Goal: Task Accomplishment & Management: Manage account settings

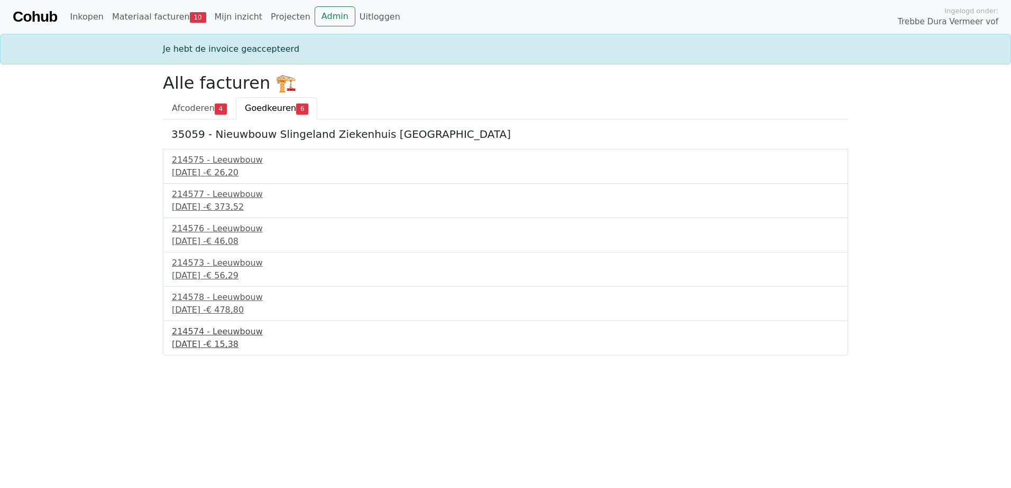
click at [230, 335] on div "214574 - Leeuwbouw" at bounding box center [505, 332] width 667 height 13
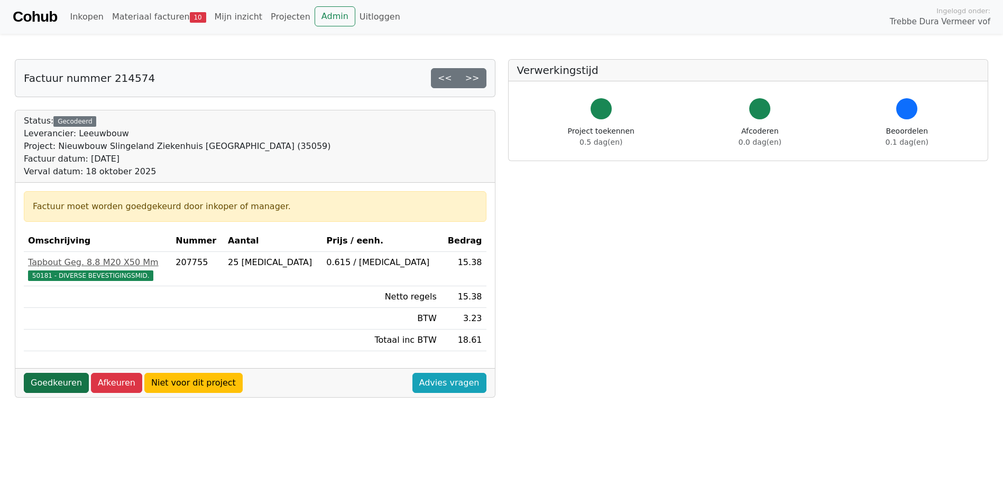
click at [62, 384] on link "Goedkeuren" at bounding box center [56, 383] width 65 height 20
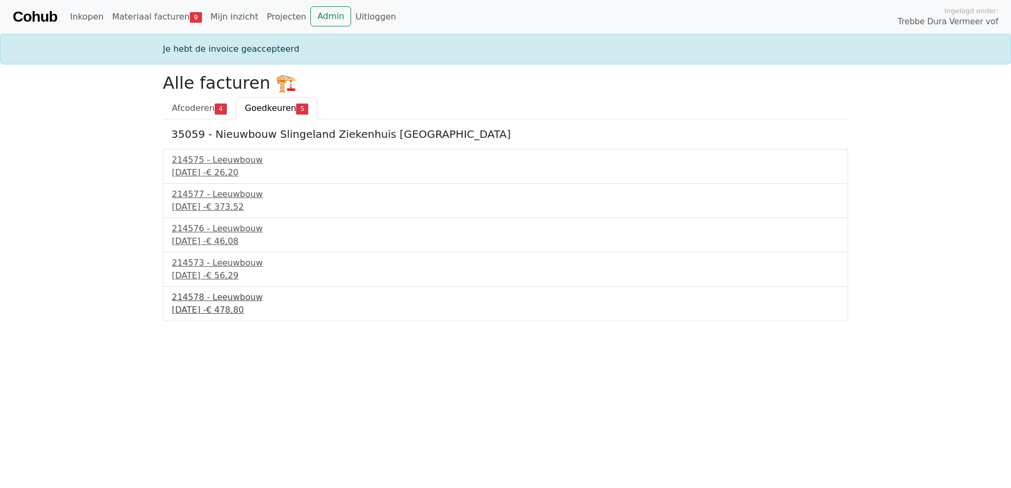
click at [187, 297] on div "214578 - Leeuwbouw" at bounding box center [505, 297] width 667 height 13
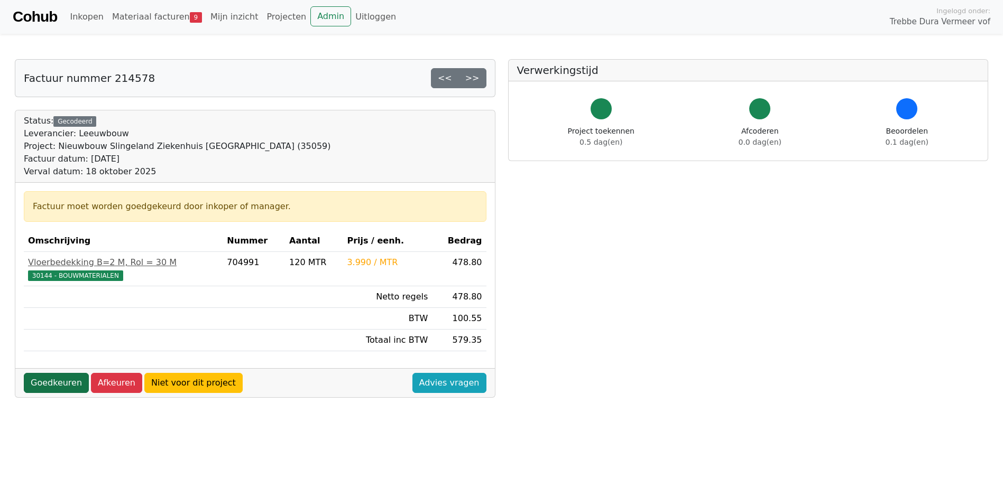
click at [66, 387] on link "Goedkeuren" at bounding box center [56, 383] width 65 height 20
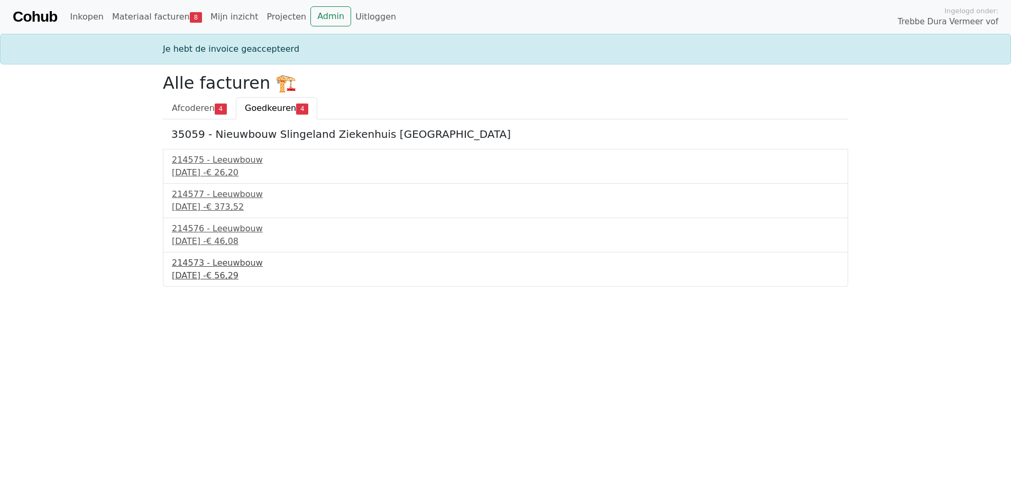
click at [211, 271] on div "18 september 2025 - € 56,29" at bounding box center [505, 276] width 667 height 13
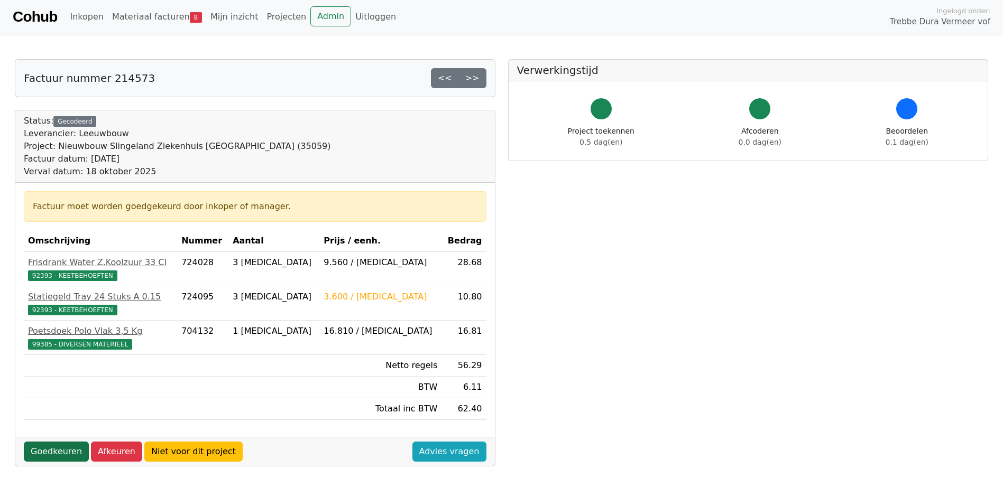
click at [64, 453] on link "Goedkeuren" at bounding box center [56, 452] width 65 height 20
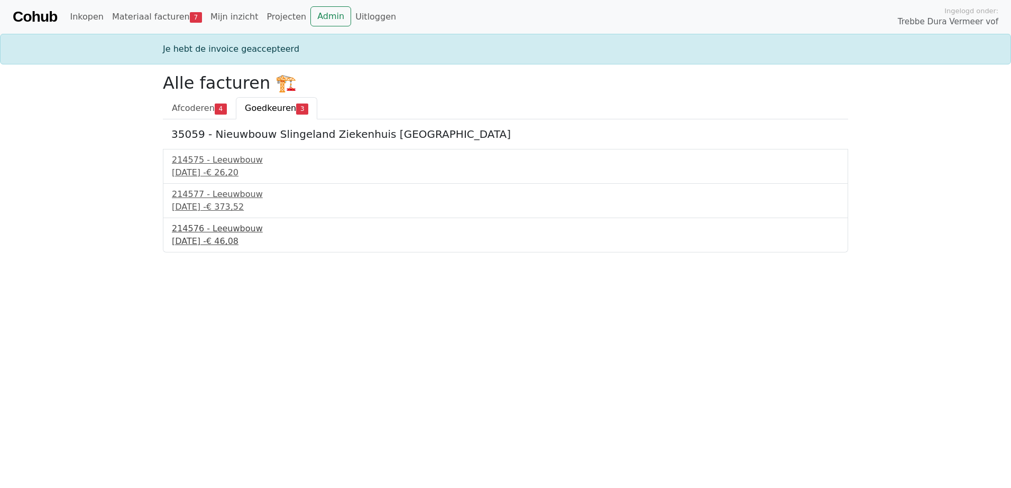
click at [199, 239] on div "18 september 2025 - € 46,08" at bounding box center [505, 241] width 667 height 13
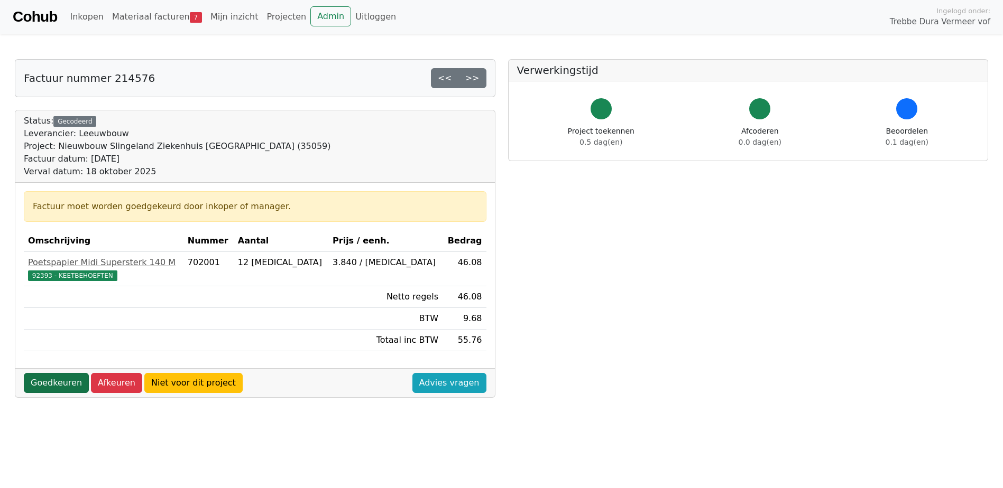
click at [66, 384] on link "Goedkeuren" at bounding box center [56, 383] width 65 height 20
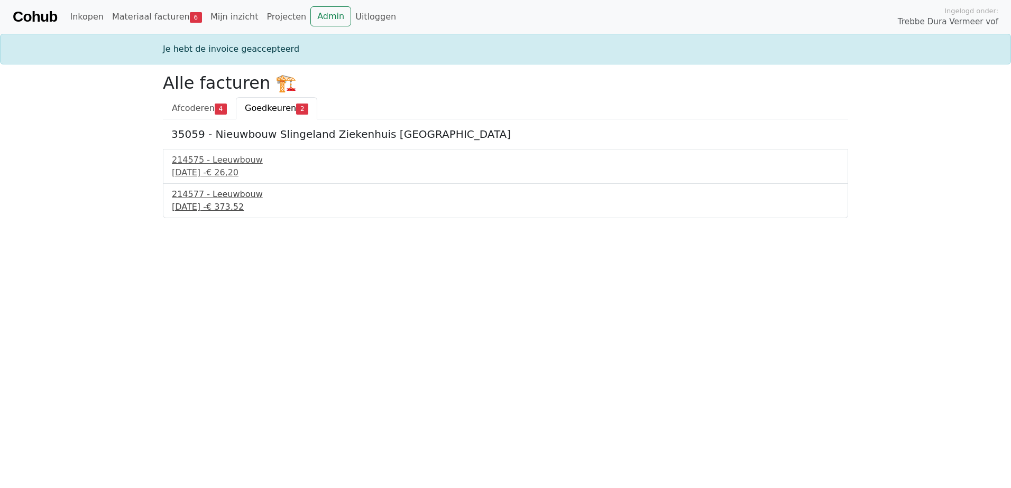
click at [211, 197] on div "214577 - Leeuwbouw" at bounding box center [505, 194] width 667 height 13
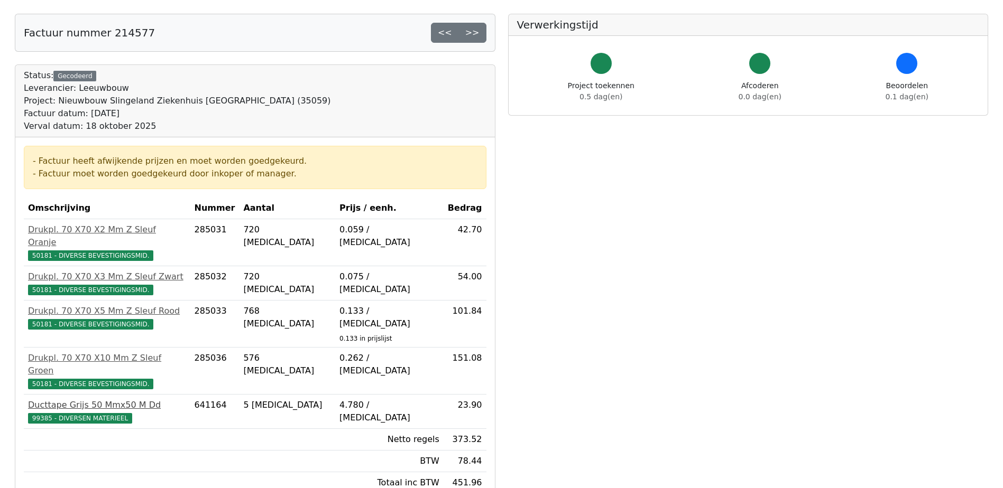
scroll to position [106, 0]
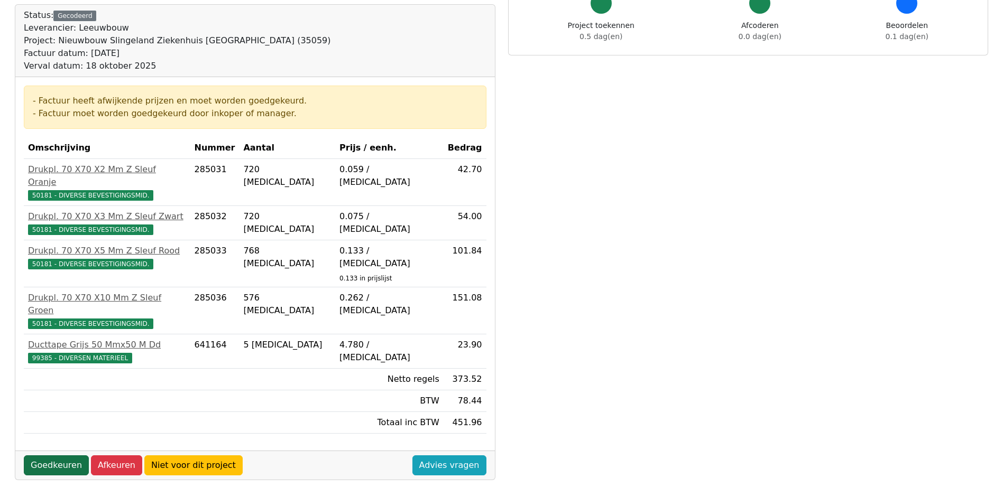
click at [56, 456] on link "Goedkeuren" at bounding box center [56, 466] width 65 height 20
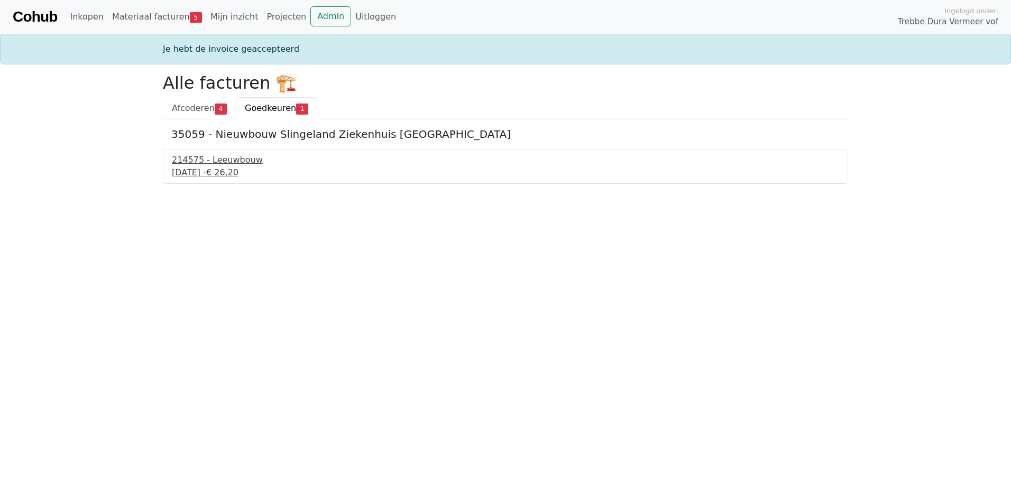
click at [220, 170] on div "[DATE] - € 26,20" at bounding box center [505, 173] width 667 height 13
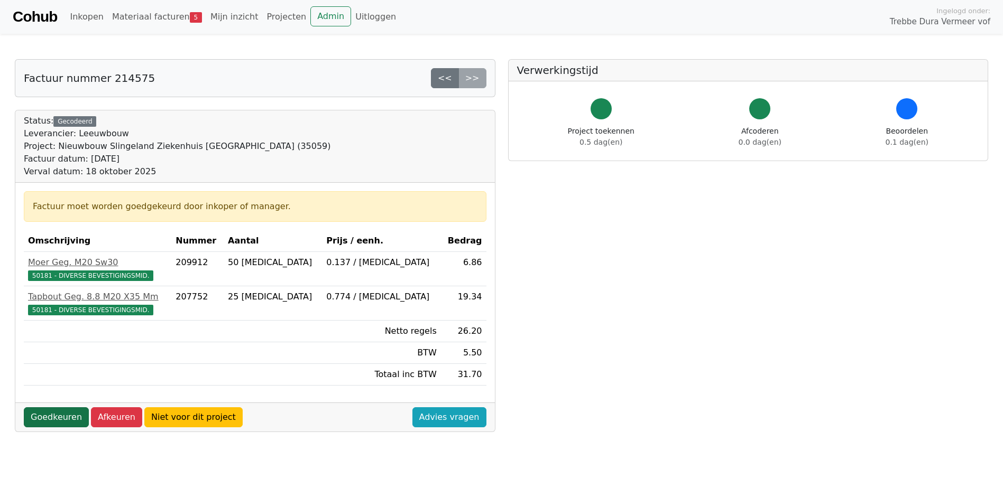
click at [65, 422] on link "Goedkeuren" at bounding box center [56, 418] width 65 height 20
